Goal: Task Accomplishment & Management: Manage account settings

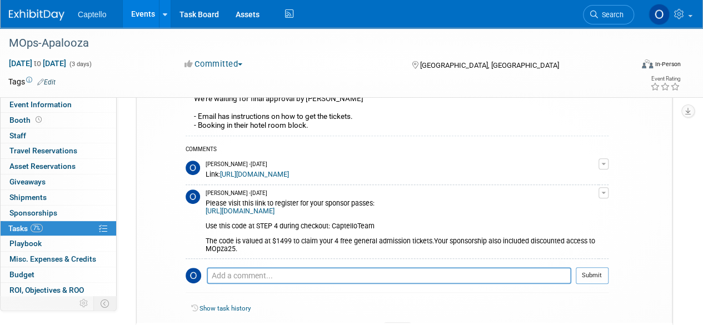
scroll to position [30, 0]
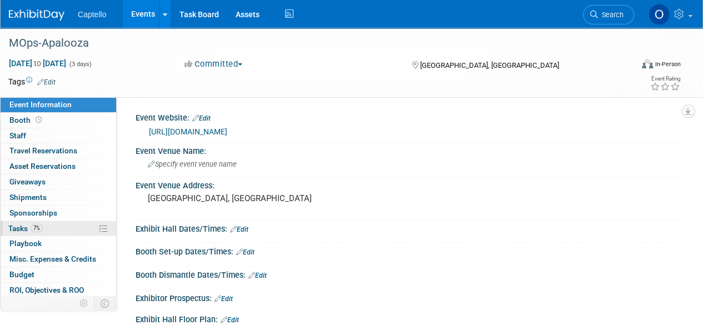
click at [33, 224] on span "7%" at bounding box center [37, 228] width 12 height 8
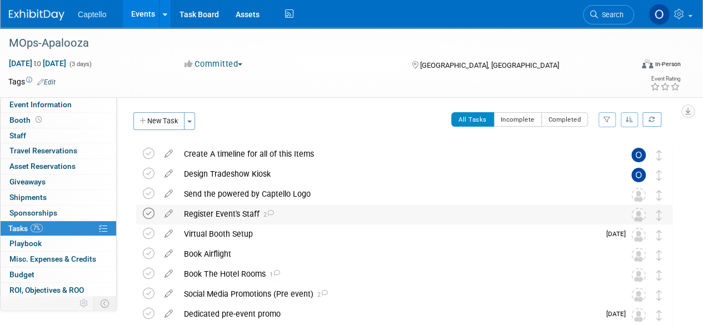
click at [149, 213] on icon at bounding box center [149, 214] width 12 height 12
click at [168, 194] on icon at bounding box center [168, 192] width 19 height 14
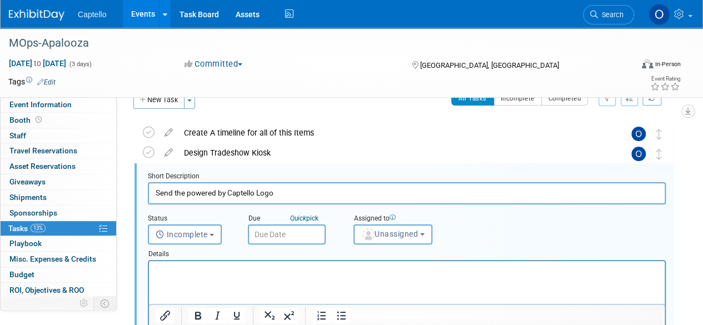
click at [161, 193] on input "Send the powered by Captello Logo" at bounding box center [407, 193] width 518 height 22
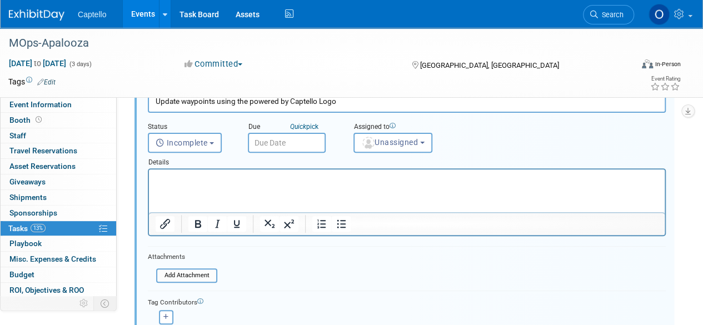
scroll to position [188, 0]
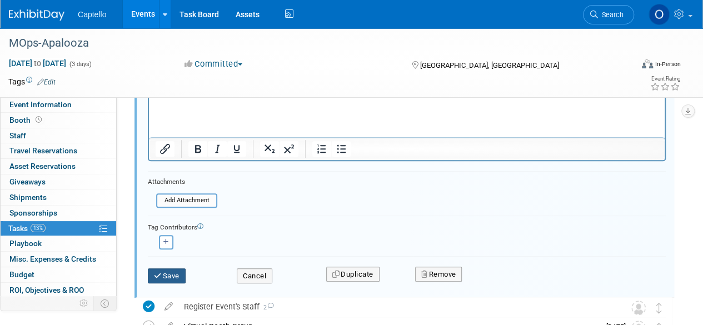
type input "Update waypoints using the powered by Captello Logo"
click at [170, 272] on button "Save" at bounding box center [167, 277] width 38 height 16
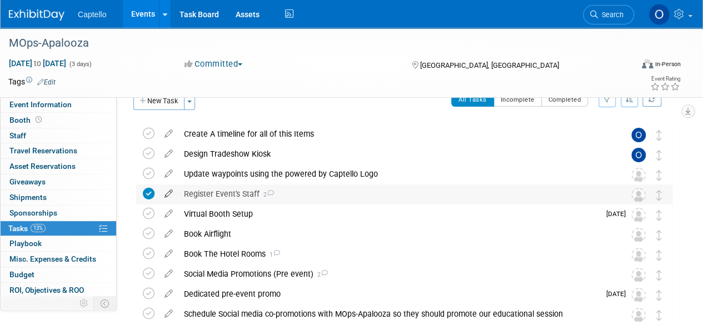
scroll to position [76, 0]
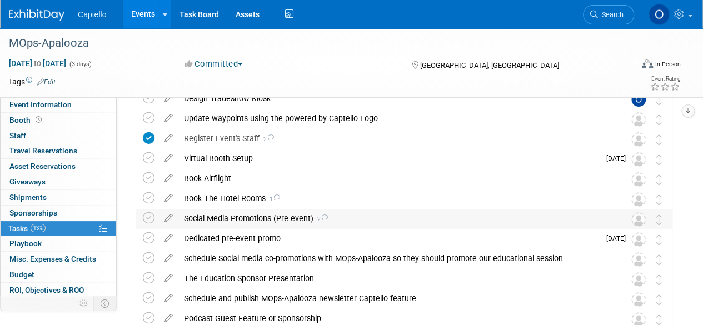
click at [326, 217] on icon at bounding box center [324, 218] width 7 height 6
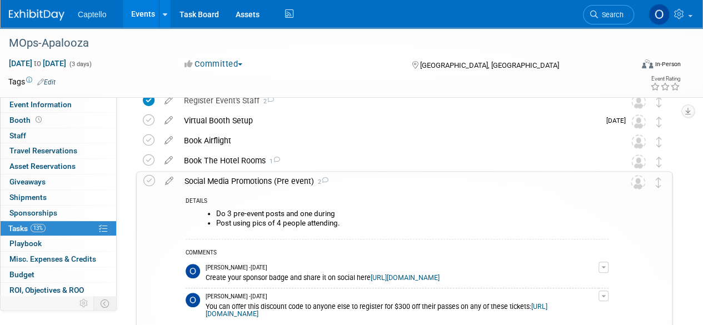
scroll to position [131, 0]
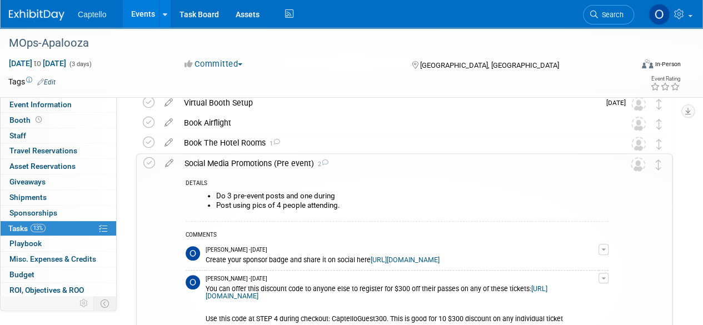
click at [135, 192] on div "Social Media Promotions (Pre event) 2 DETAILS Do 3 pre-event posts and one duri…" at bounding box center [402, 277] width 542 height 249
